Goal: Task Accomplishment & Management: Use online tool/utility

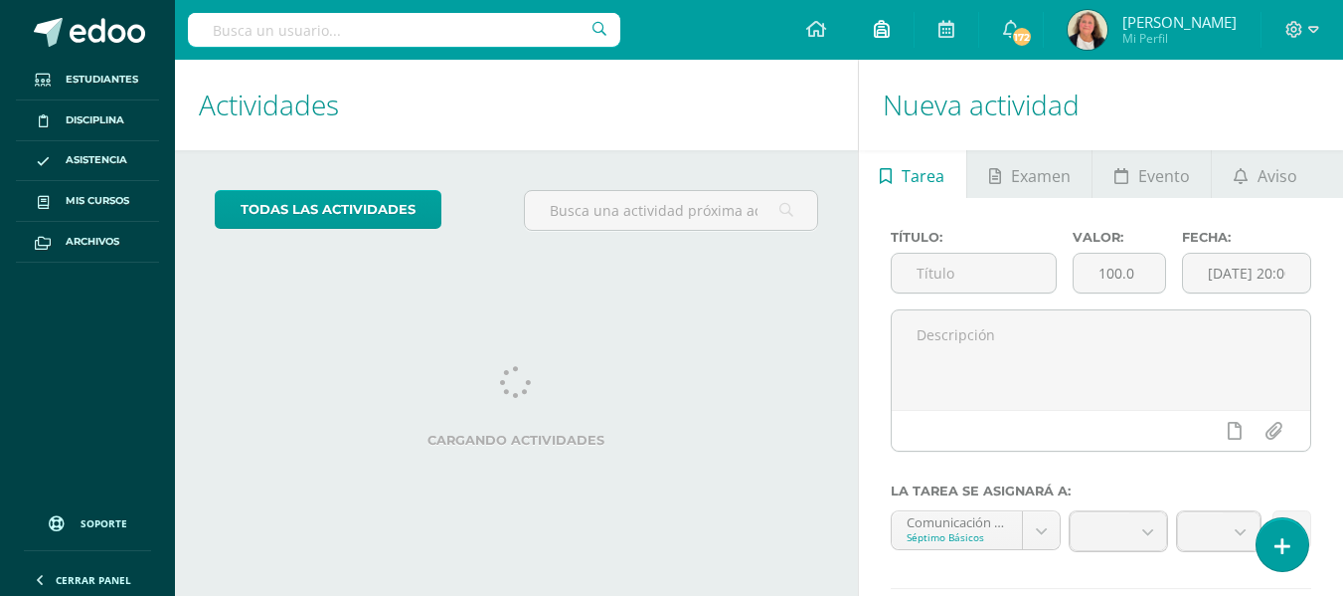
drag, startPoint x: 0, startPoint y: 0, endPoint x: 872, endPoint y: 39, distance: 872.9
click at [872, 39] on link at bounding box center [882, 30] width 64 height 60
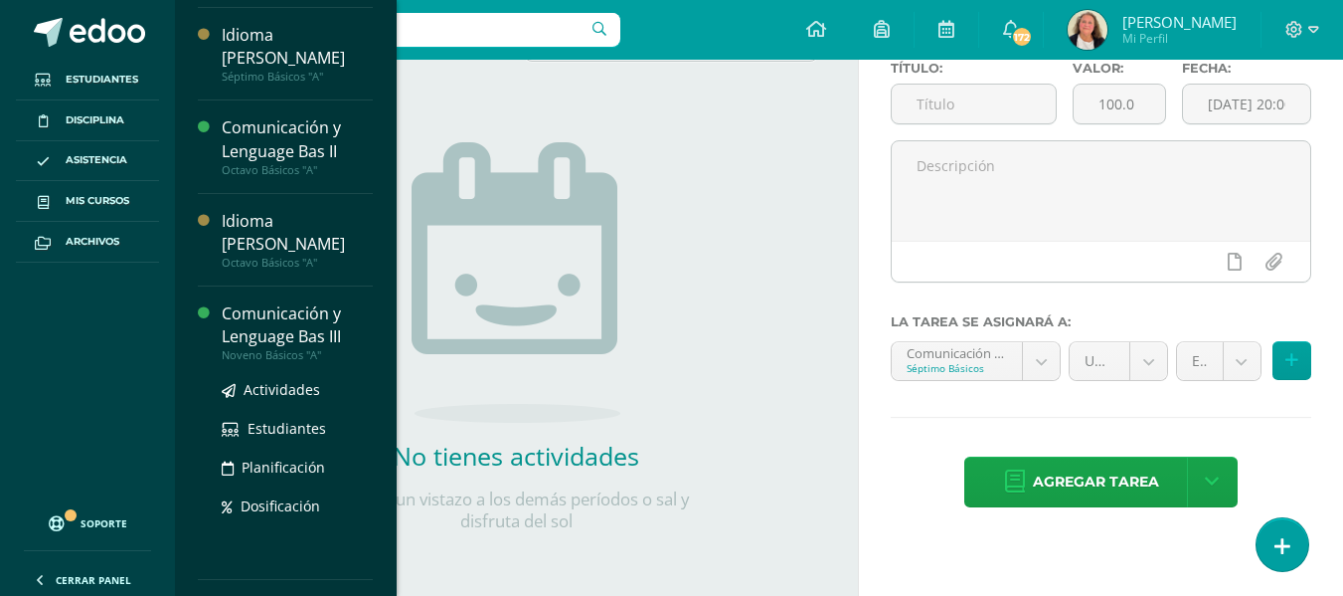
scroll to position [199, 0]
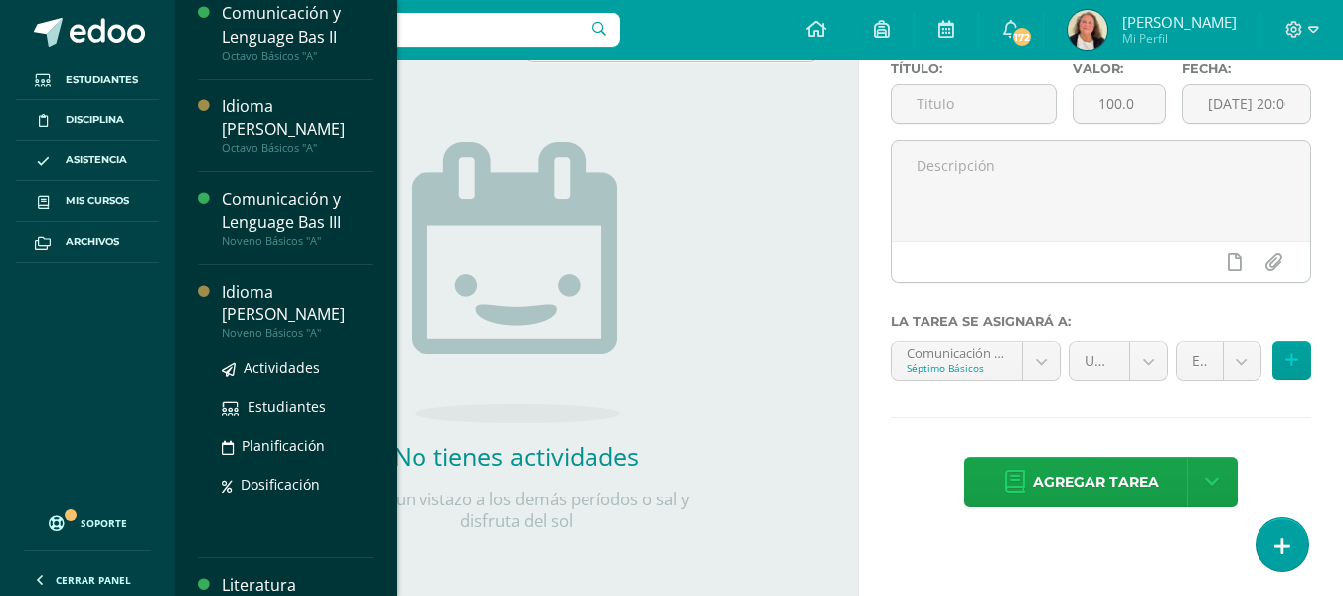
click at [330, 280] on div "Idioma [PERSON_NAME]" at bounding box center [297, 303] width 151 height 46
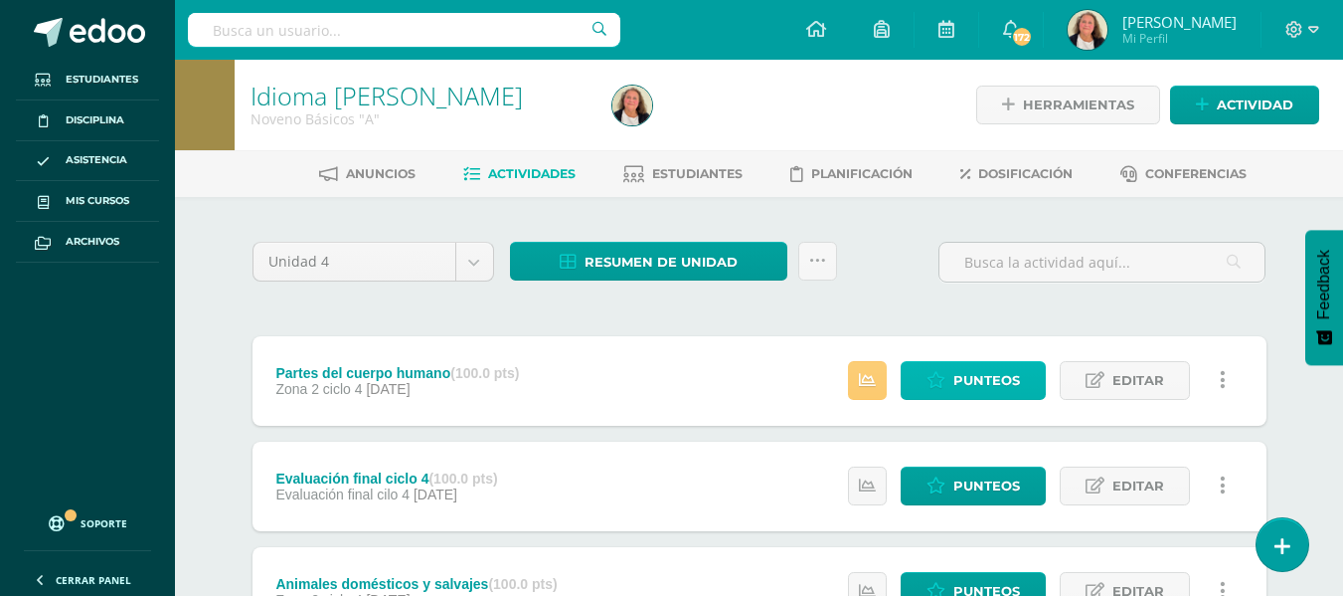
click at [992, 372] on span "Punteos" at bounding box center [987, 380] width 67 height 37
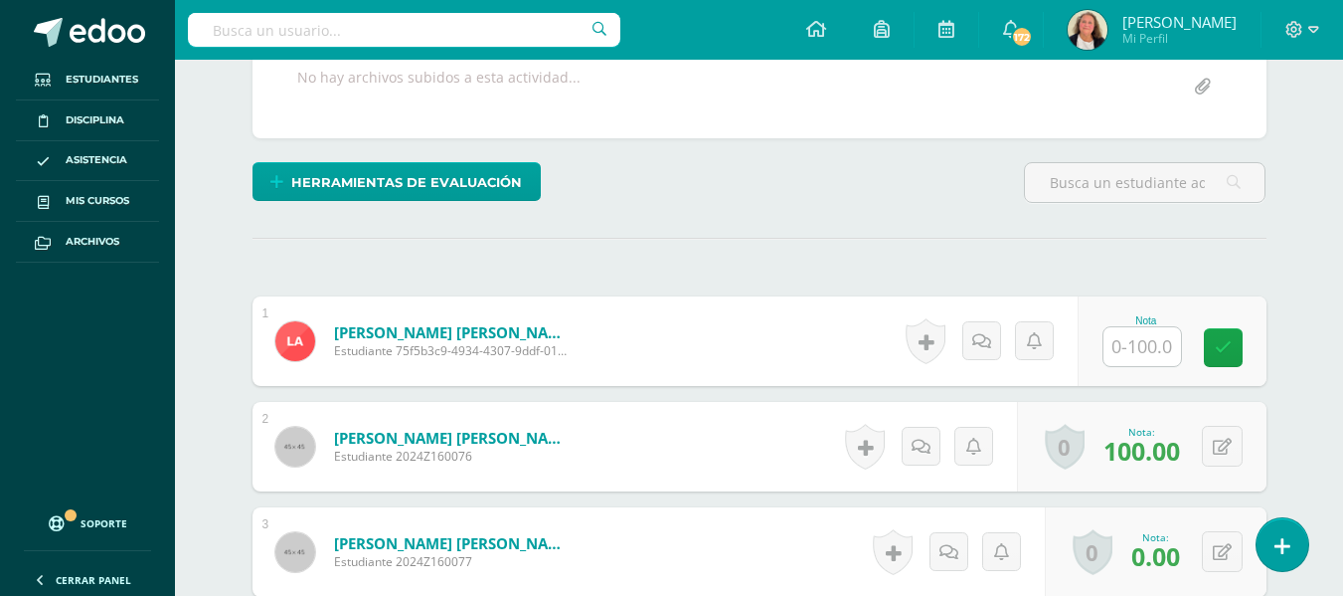
scroll to position [542, 0]
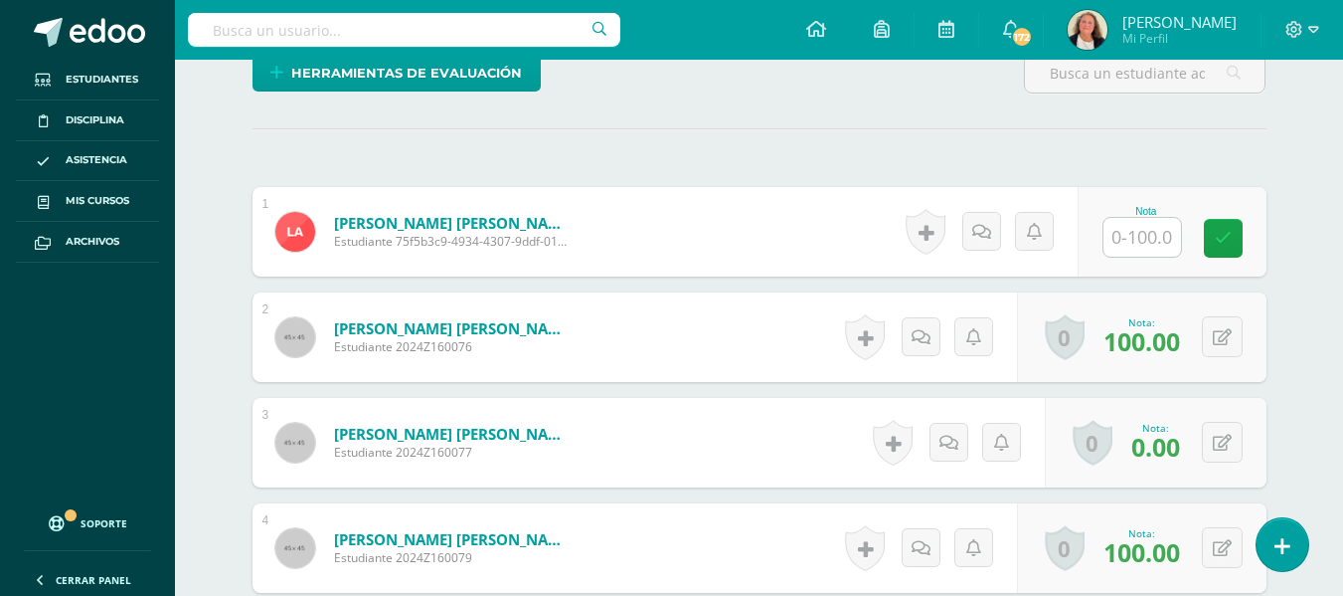
click at [1148, 230] on input "text" at bounding box center [1143, 237] width 78 height 39
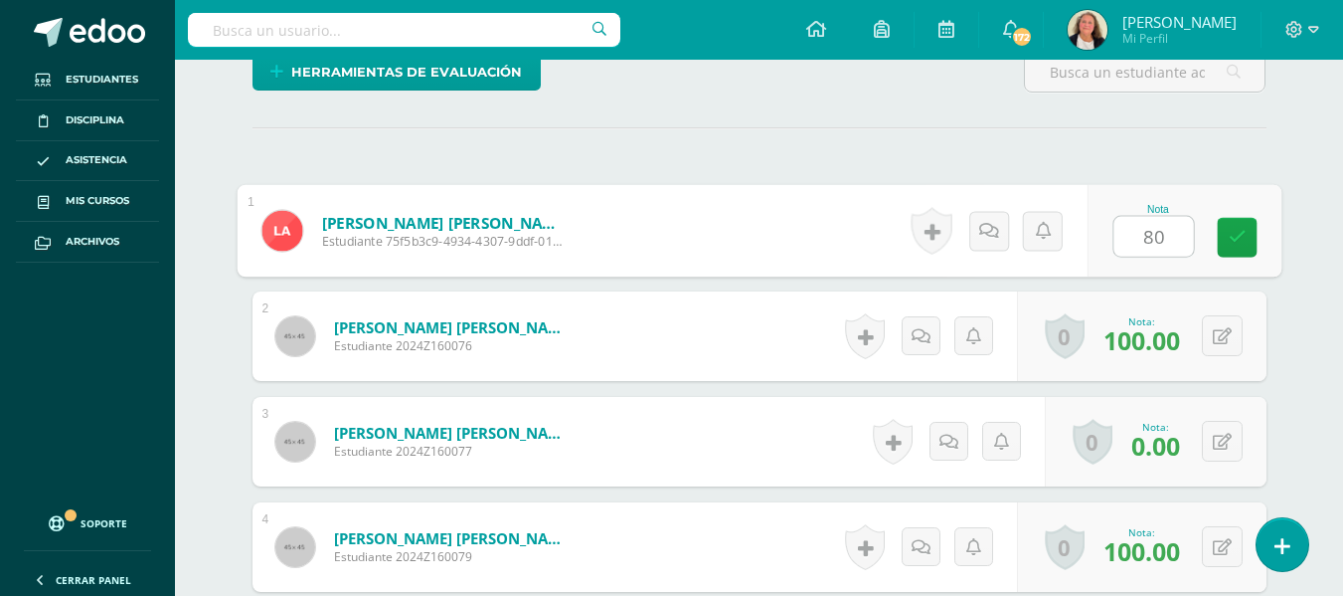
type input "80."
click at [1235, 240] on icon at bounding box center [1237, 237] width 18 height 17
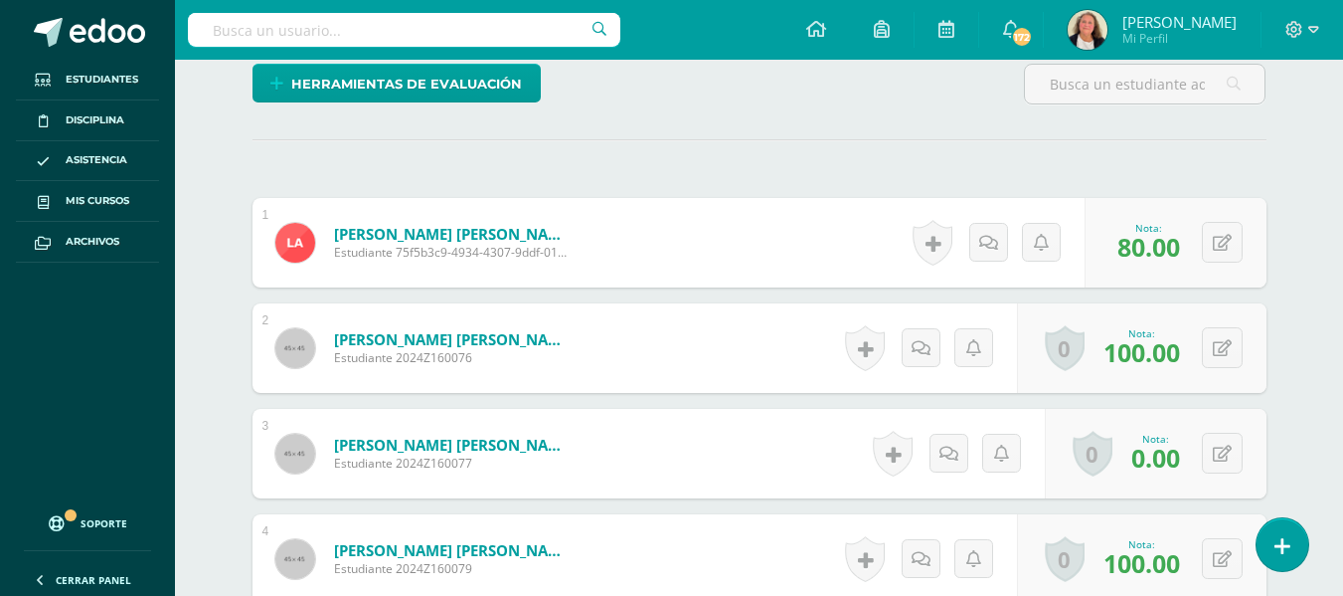
scroll to position [497, 0]
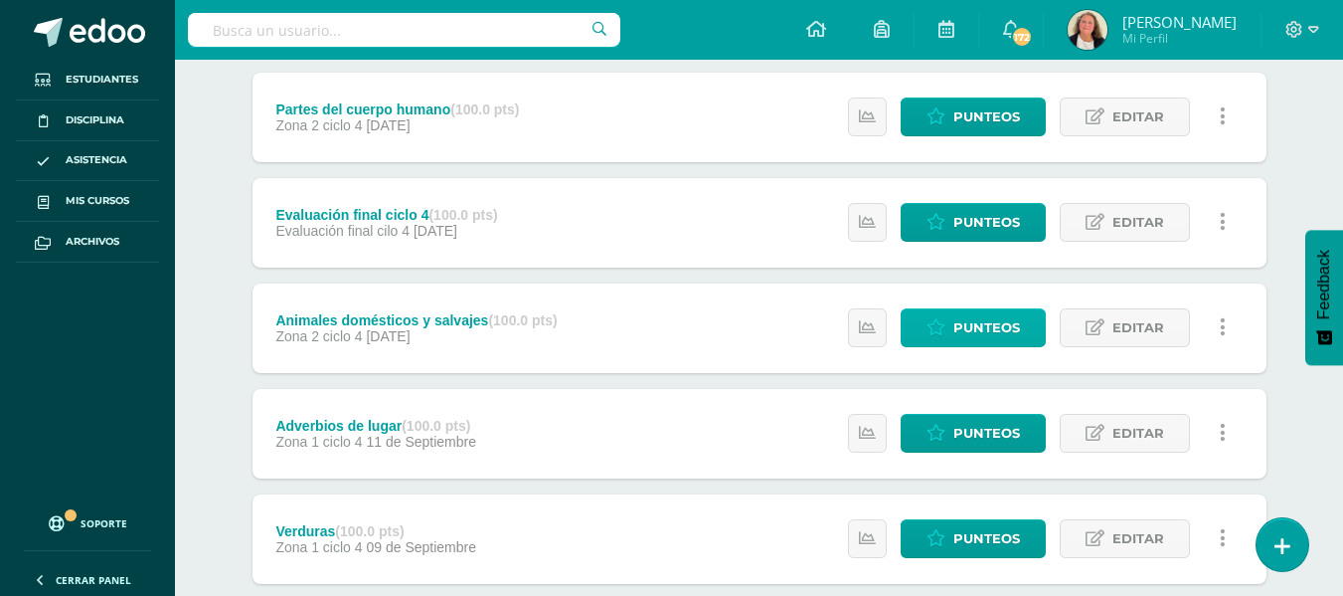
scroll to position [298, 0]
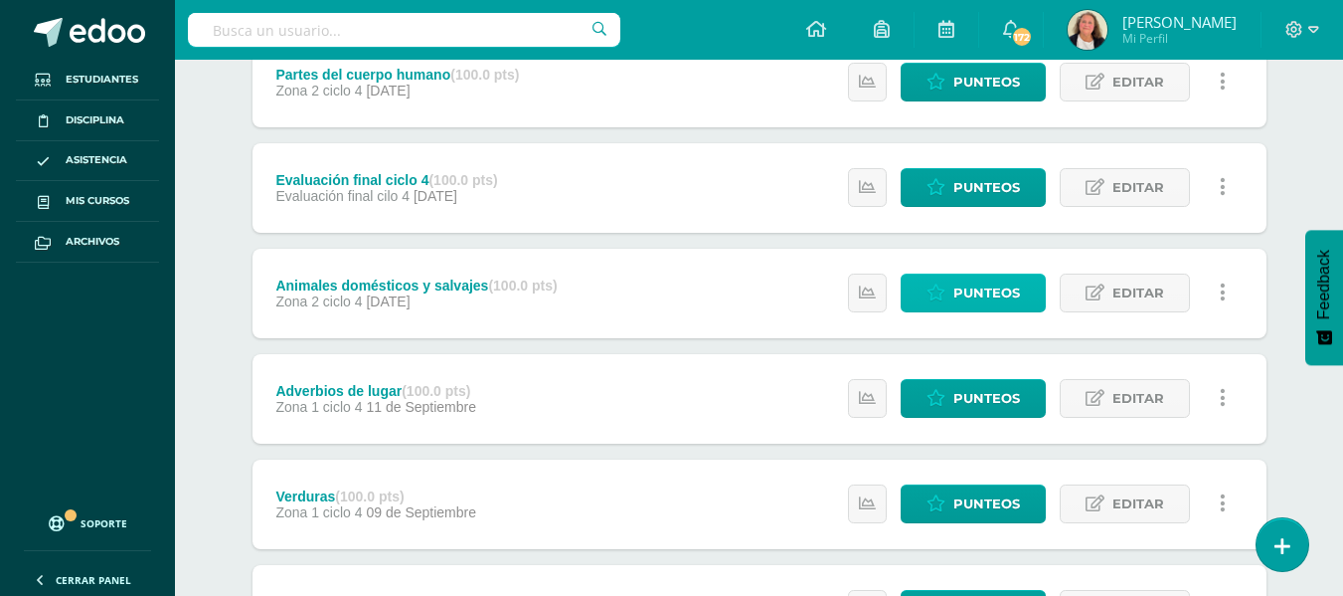
click at [988, 287] on span "Punteos" at bounding box center [987, 292] width 67 height 37
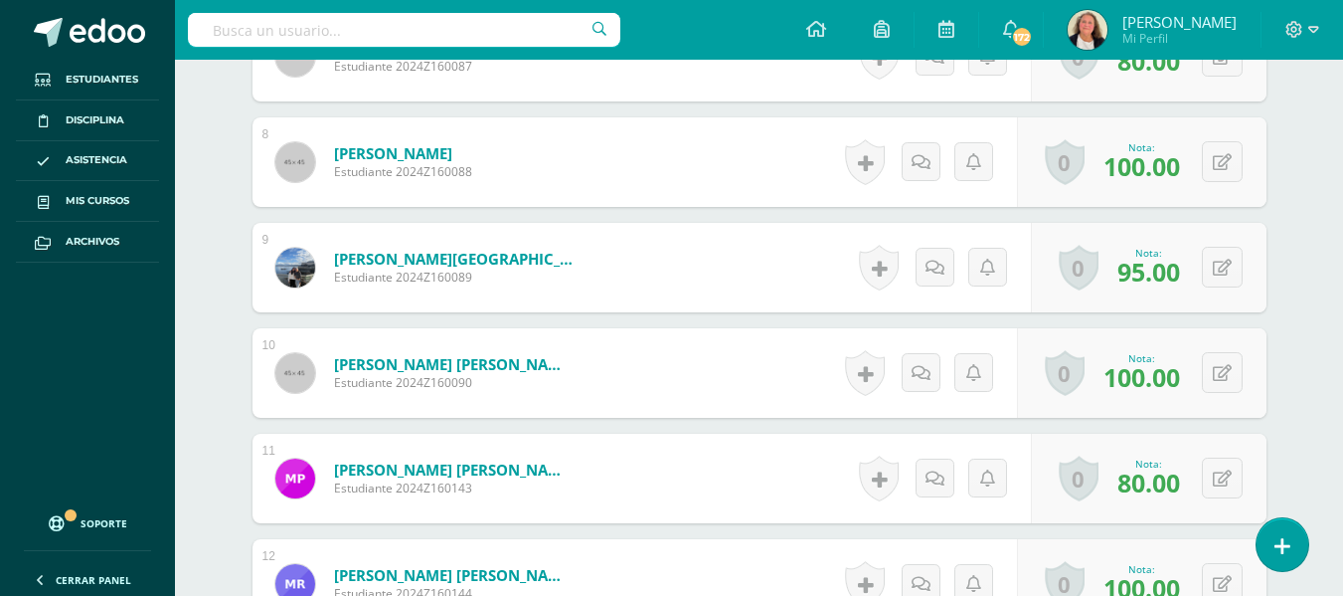
scroll to position [1324, 0]
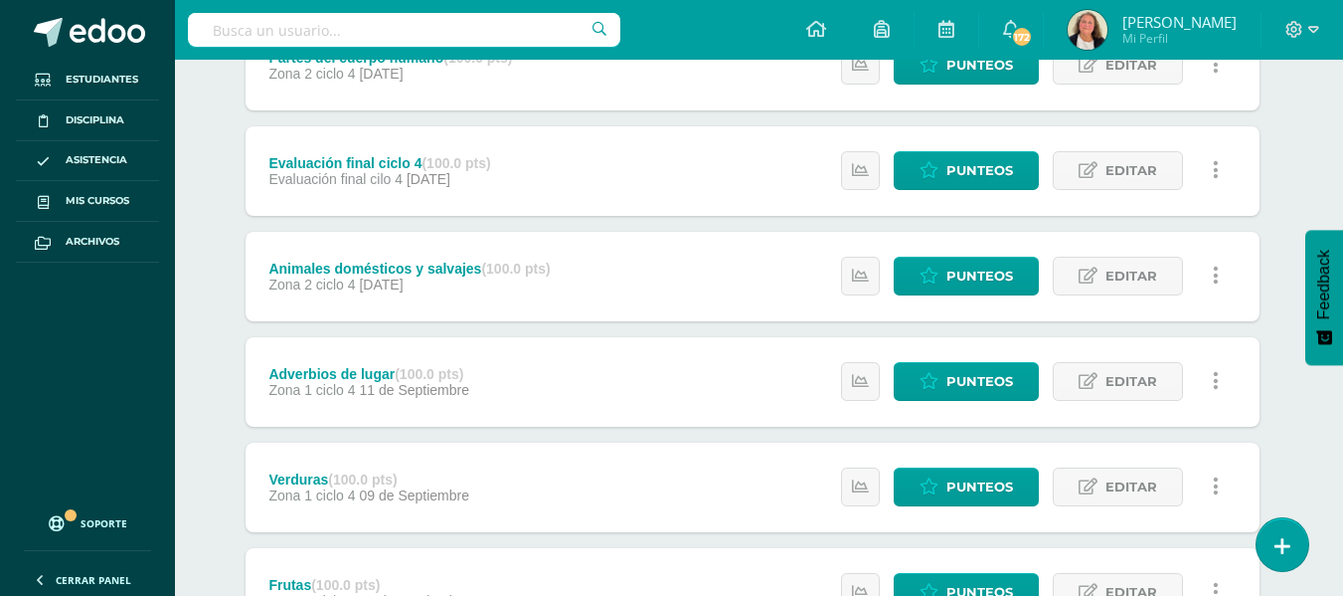
scroll to position [290, 7]
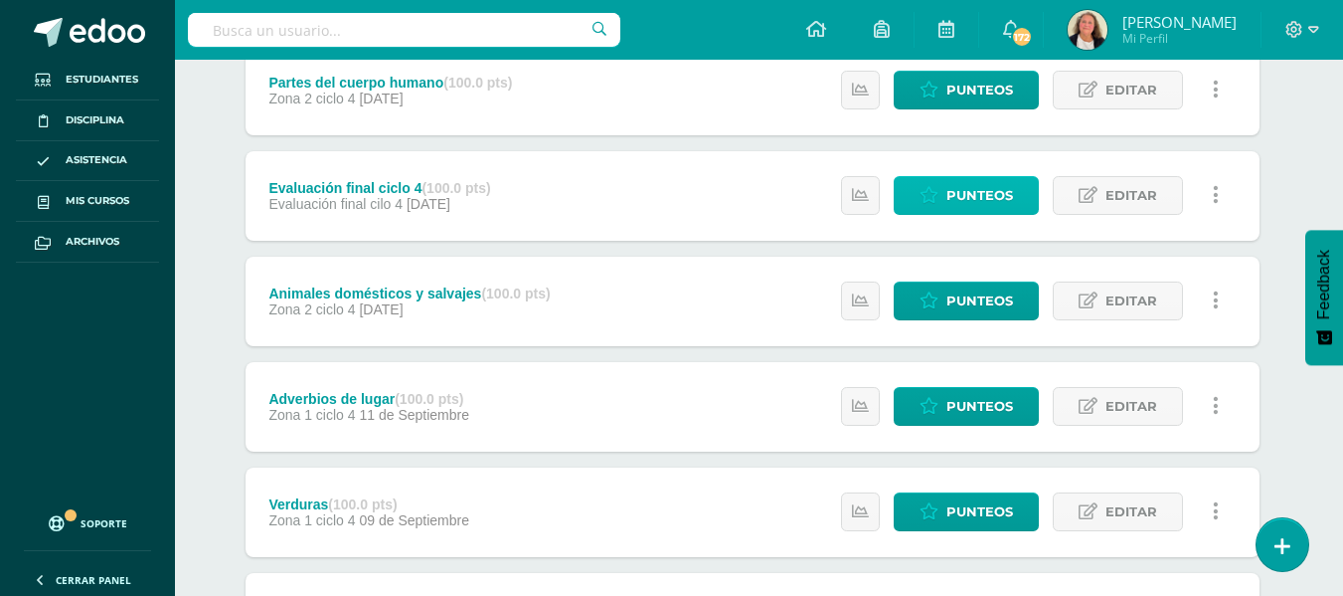
click at [961, 189] on span "Punteos" at bounding box center [980, 195] width 67 height 37
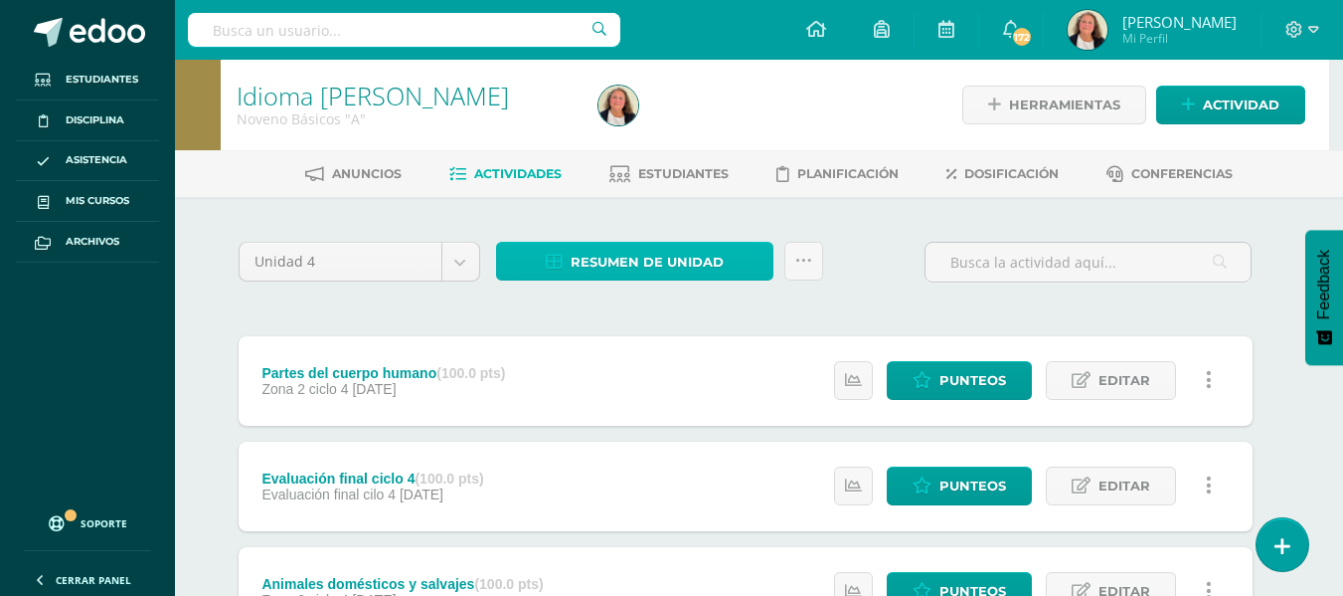
click at [659, 260] on span "Resumen de unidad" at bounding box center [647, 262] width 153 height 37
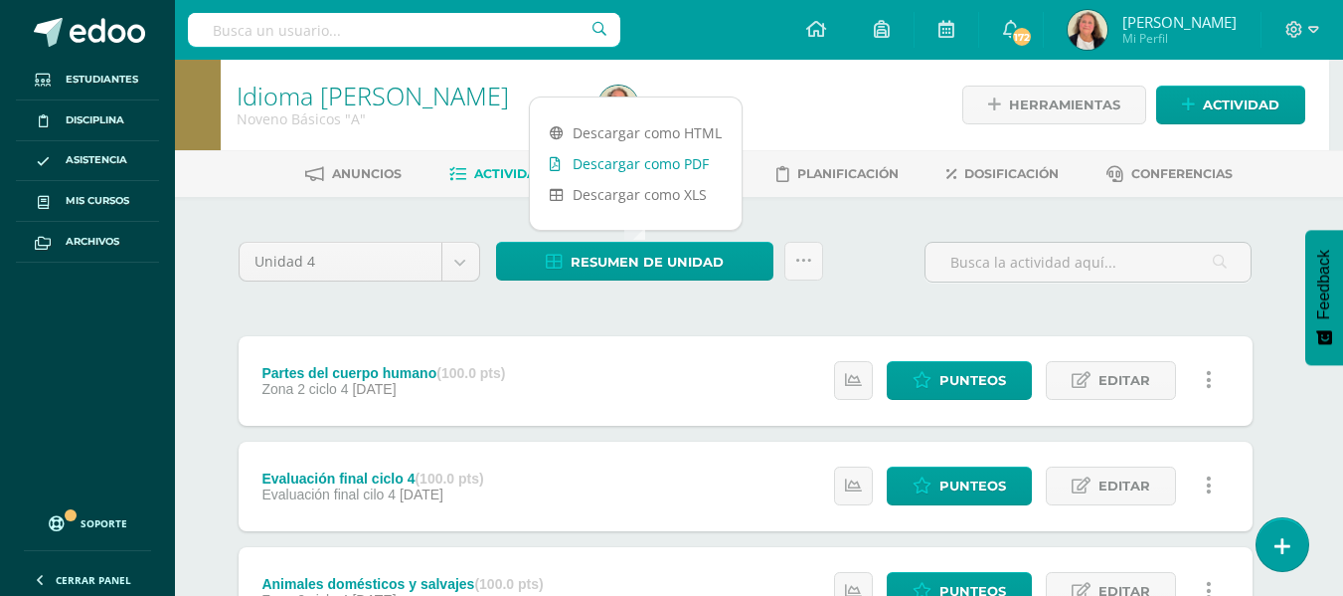
click at [659, 155] on link "Descargar como PDF" at bounding box center [636, 163] width 212 height 31
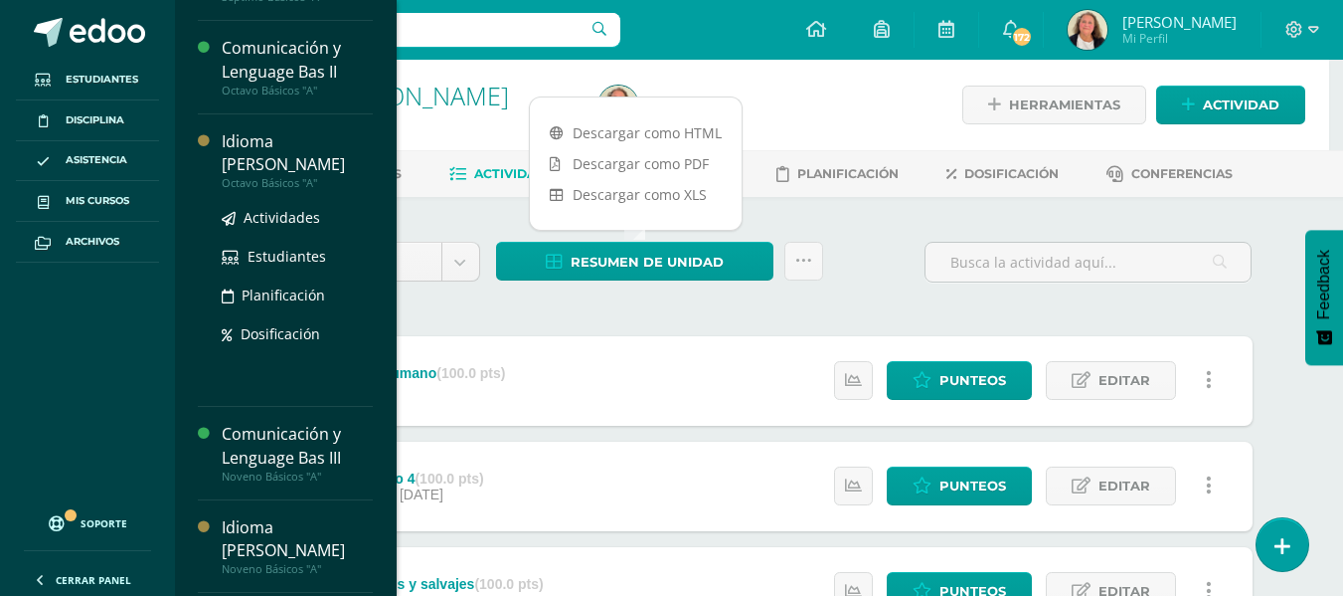
scroll to position [199, 0]
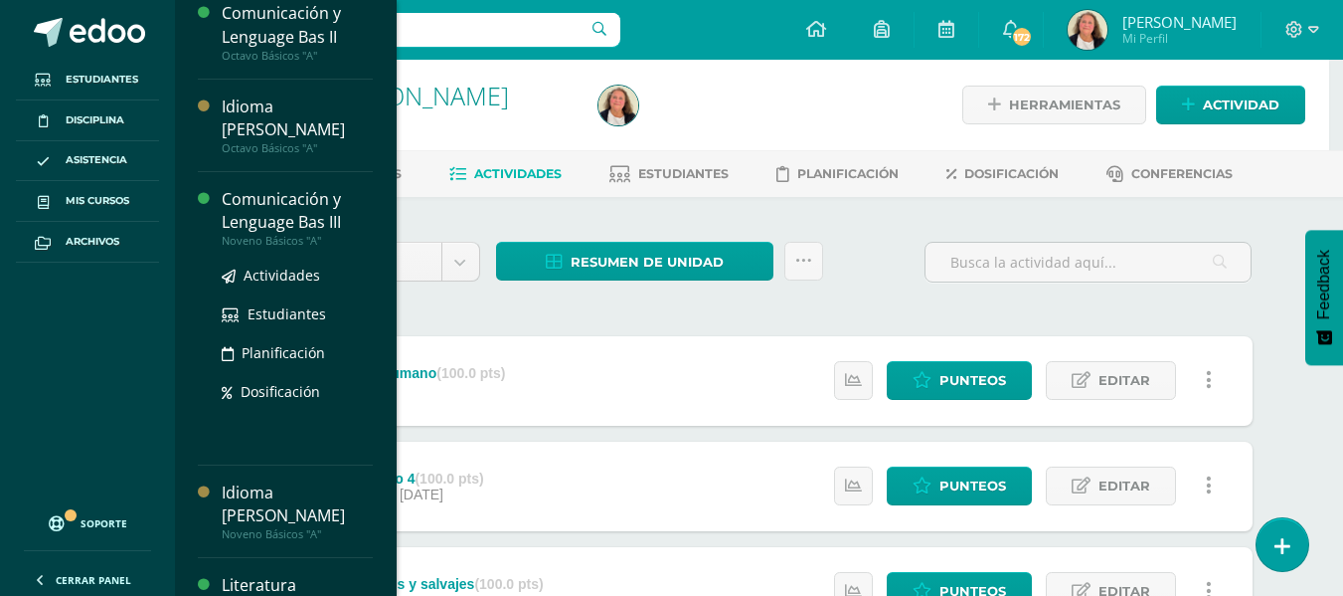
click at [305, 188] on div "Comunicación y Lenguage Bas III" at bounding box center [297, 211] width 151 height 46
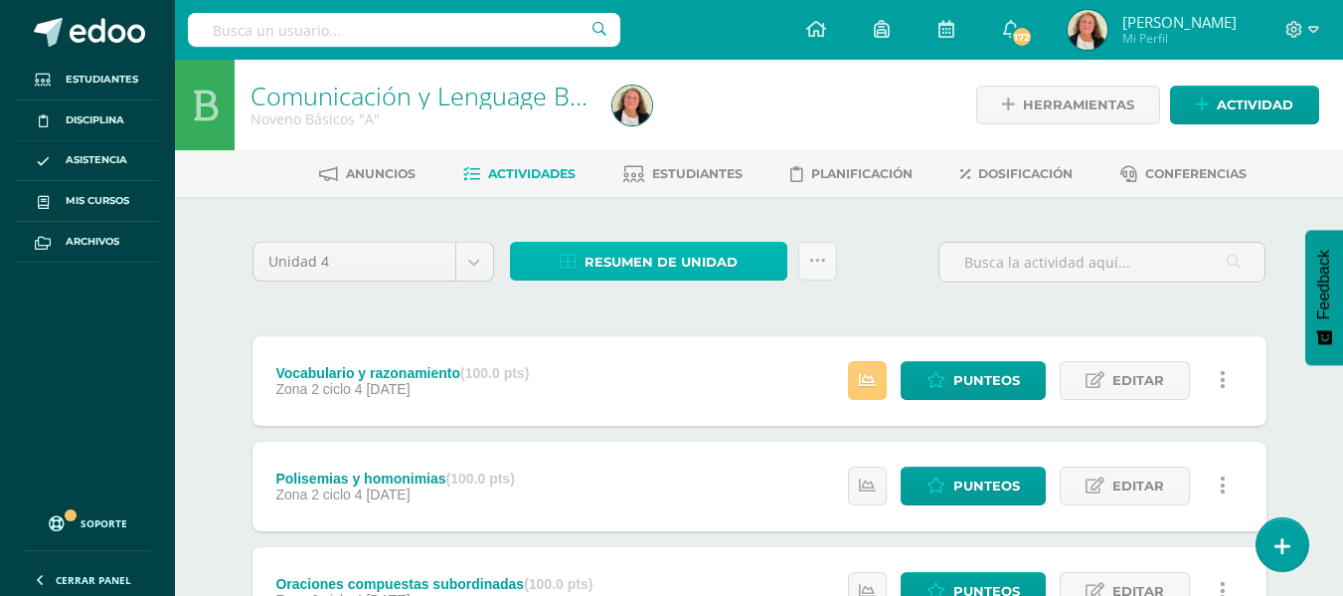
click at [680, 259] on span "Resumen de unidad" at bounding box center [661, 262] width 153 height 37
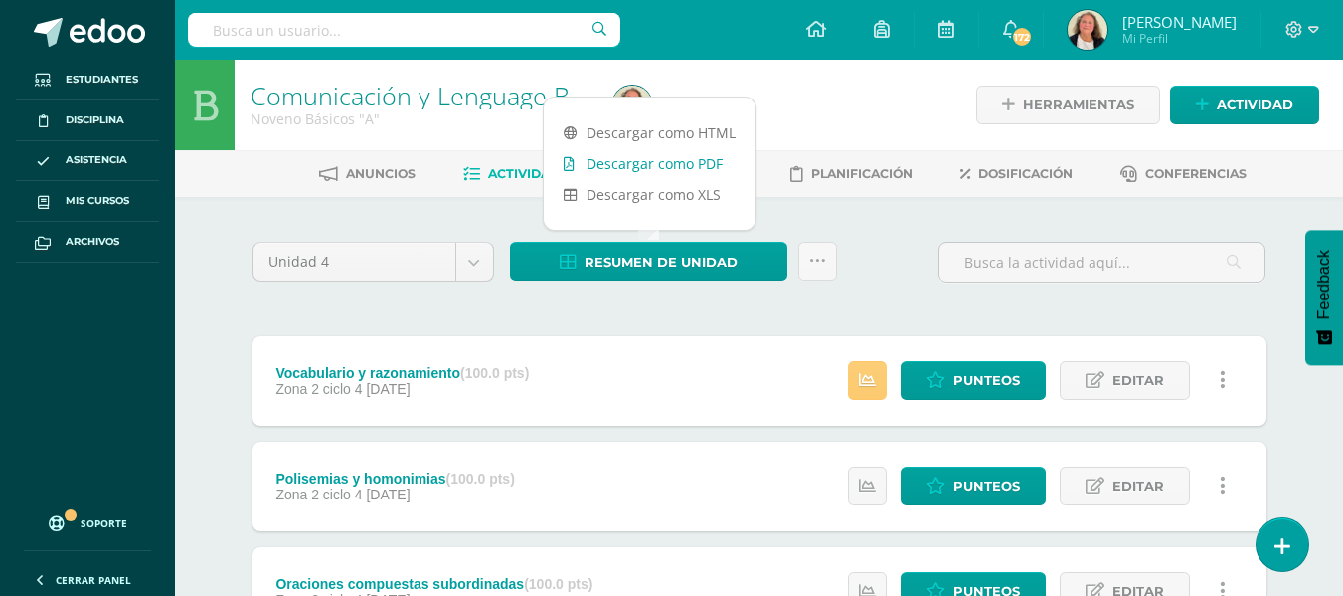
click at [664, 168] on link "Descargar como PDF" at bounding box center [650, 163] width 212 height 31
